Goal: Find specific page/section: Find specific page/section

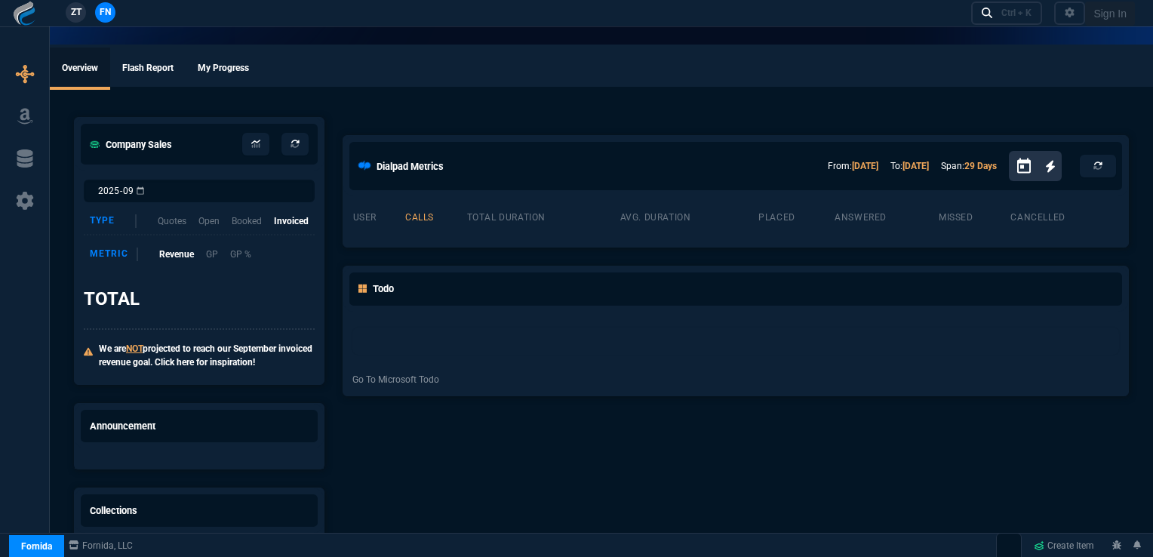
select select "16: [PERSON_NAME]"
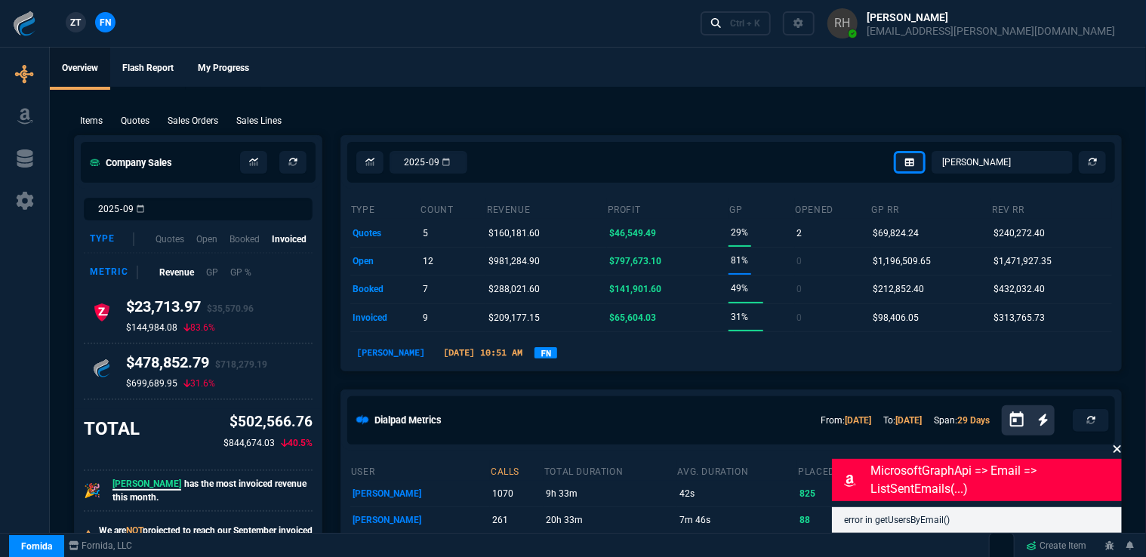
click at [1114, 451] on icon at bounding box center [1116, 449] width 9 height 12
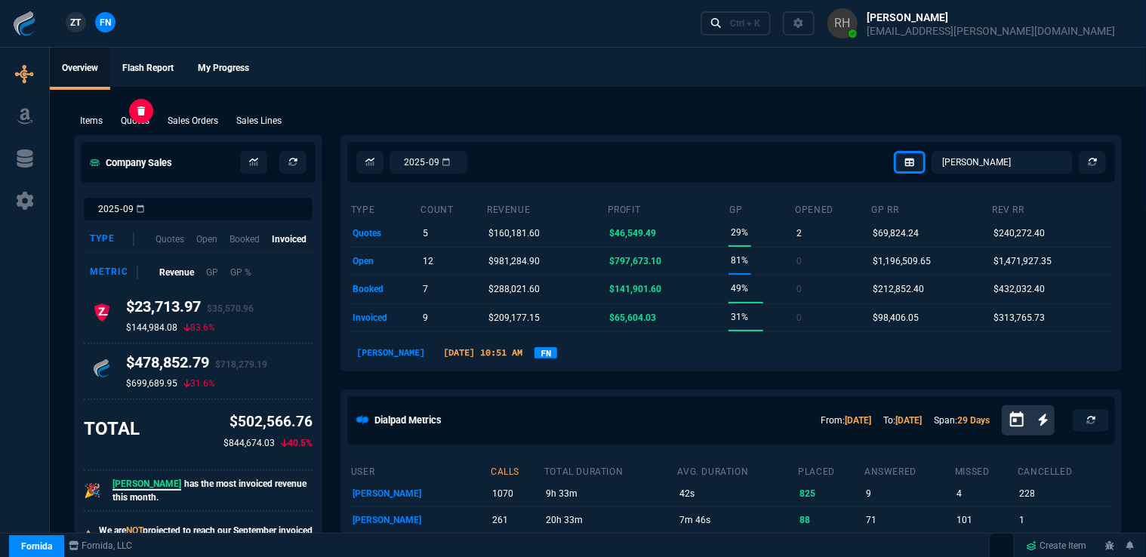
click at [138, 119] on p "Quotes" at bounding box center [135, 121] width 29 height 14
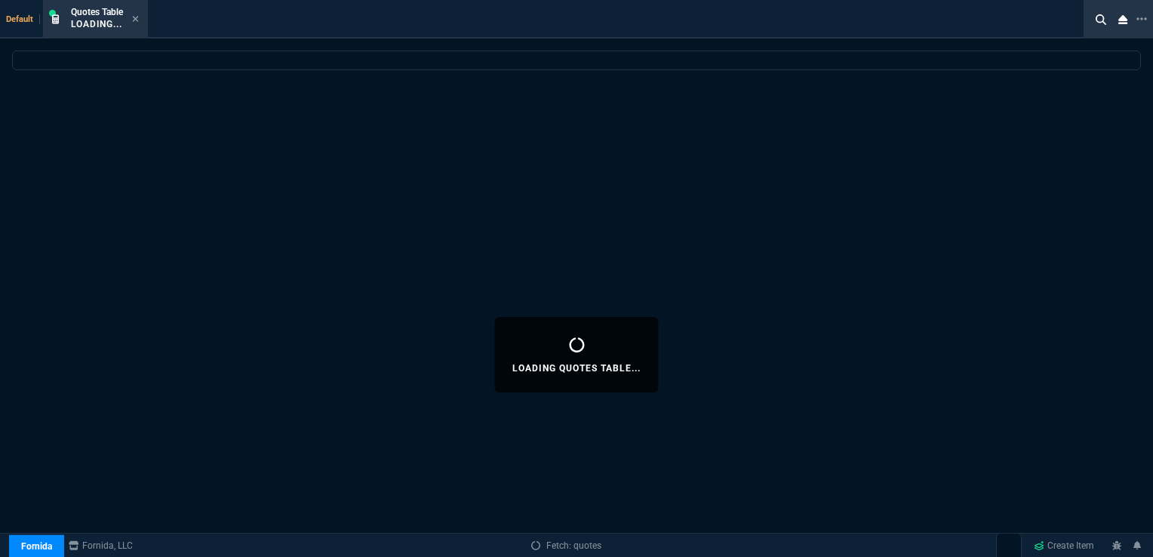
select select
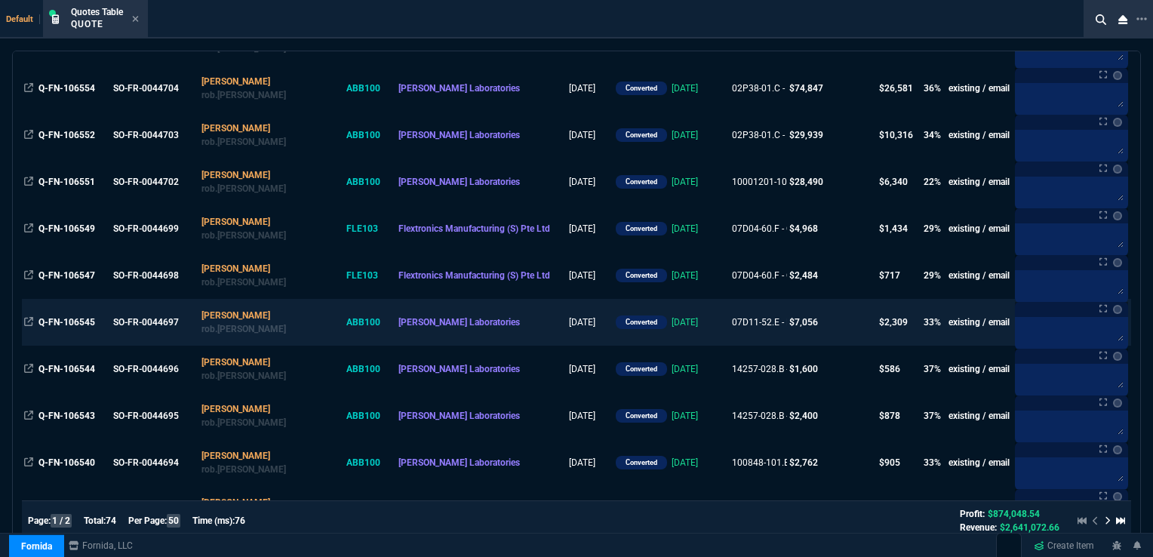
scroll to position [528, 0]
